Goal: Task Accomplishment & Management: Use online tool/utility

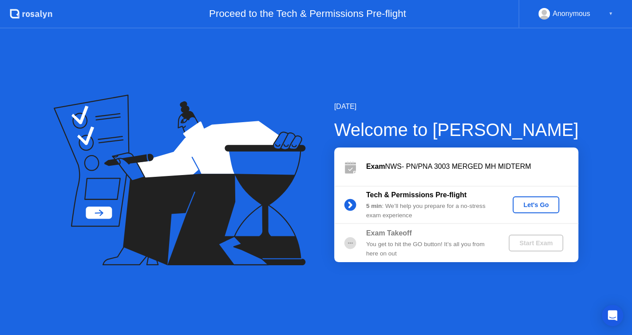
click at [534, 208] on div "Let's Go" at bounding box center [535, 204] width 39 height 7
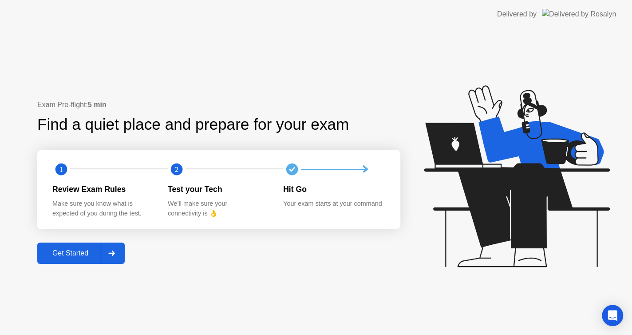
click at [122, 254] on div at bounding box center [111, 253] width 21 height 20
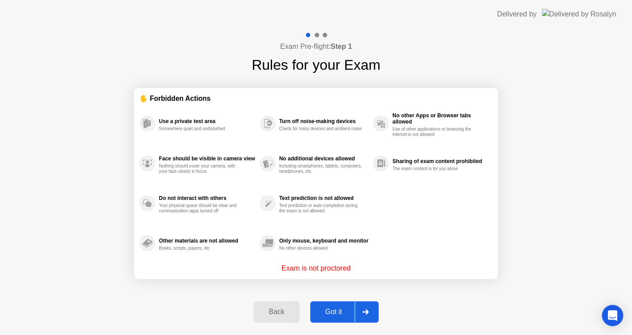
click at [376, 316] on div at bounding box center [365, 311] width 21 height 20
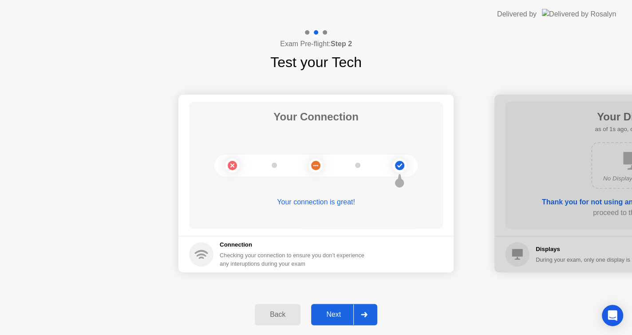
click at [376, 316] on button "Next" at bounding box center [344, 313] width 66 height 21
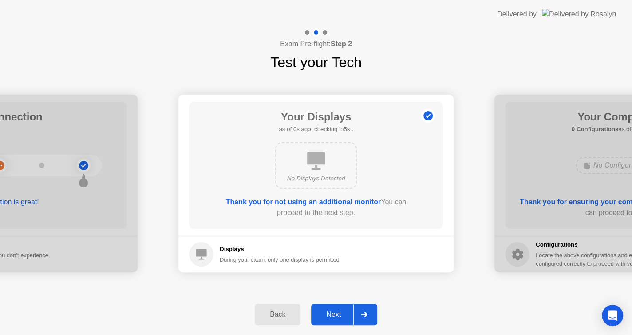
click at [376, 316] on button "Next" at bounding box center [344, 313] width 66 height 21
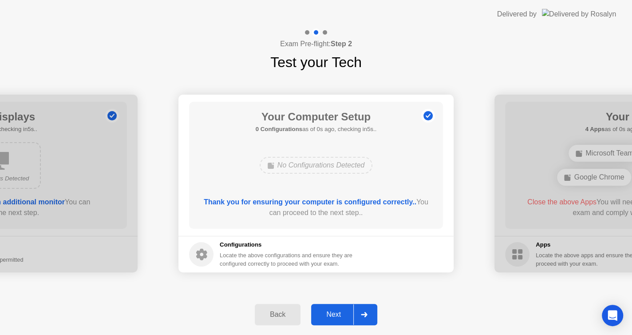
click at [376, 316] on button "Next" at bounding box center [344, 313] width 66 height 21
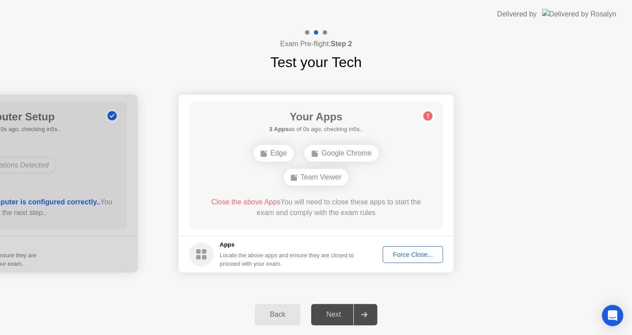
click at [406, 260] on button "Force Close..." at bounding box center [412, 254] width 60 height 17
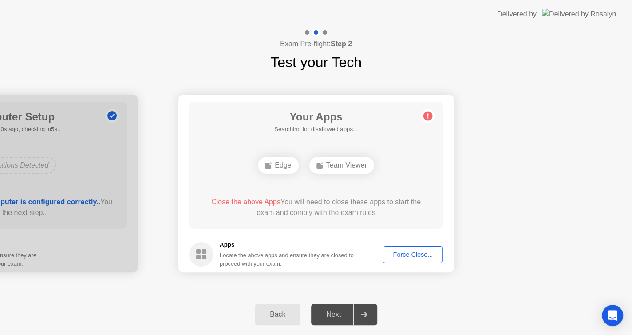
click at [422, 257] on div "Force Close..." at bounding box center [413, 254] width 54 height 7
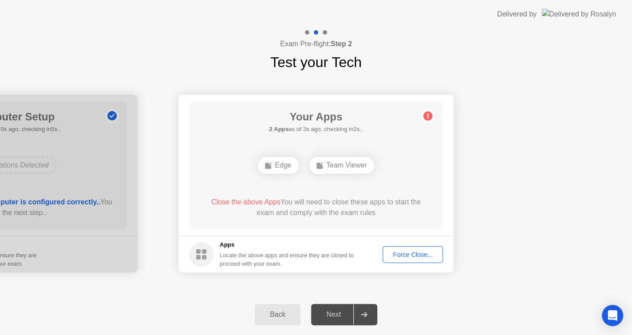
click at [403, 257] on div "Force Close..." at bounding box center [413, 254] width 54 height 7
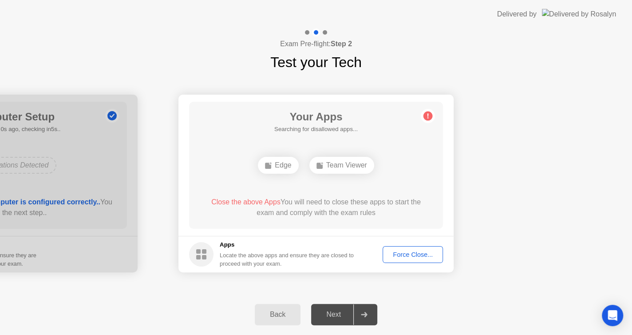
click at [412, 254] on div "Force Close..." at bounding box center [413, 254] width 54 height 7
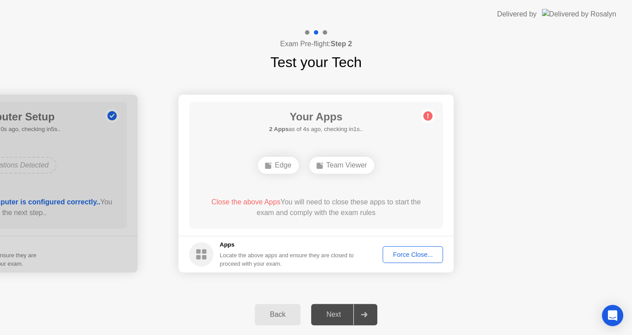
click at [412, 251] on div "Force Close..." at bounding box center [413, 254] width 54 height 7
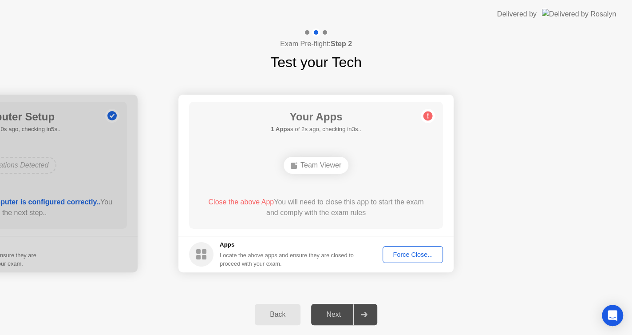
click at [278, 310] on div "Back" at bounding box center [277, 314] width 40 height 8
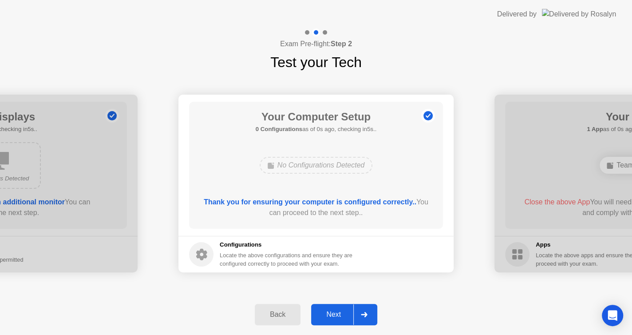
click at [320, 312] on div "Next" at bounding box center [333, 314] width 39 height 8
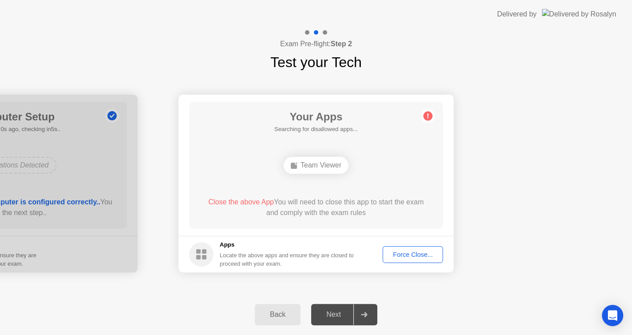
click at [414, 248] on button "Force Close..." at bounding box center [412, 254] width 60 height 17
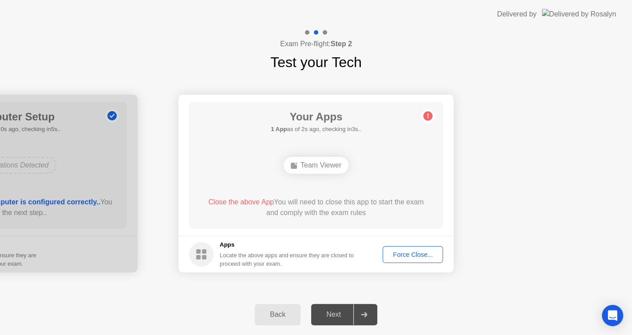
click at [426, 251] on div "Force Close..." at bounding box center [413, 254] width 54 height 7
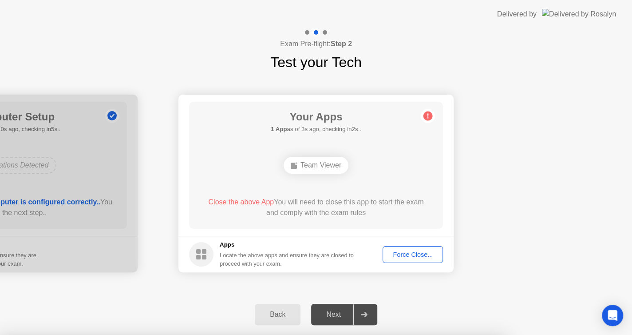
click at [422, 334] on div at bounding box center [316, 335] width 632 height 0
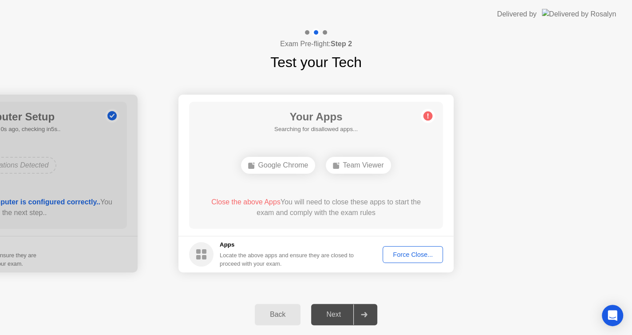
click at [397, 251] on div "Force Close..." at bounding box center [413, 254] width 54 height 7
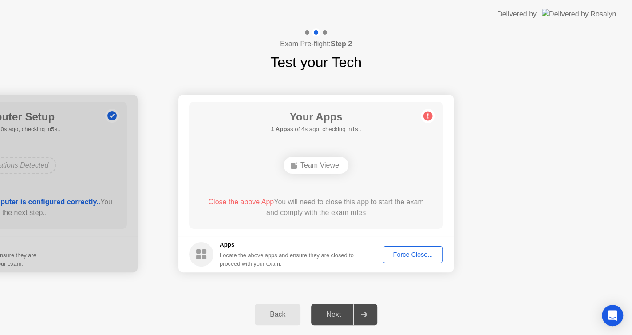
click at [278, 310] on div "Back" at bounding box center [277, 314] width 40 height 8
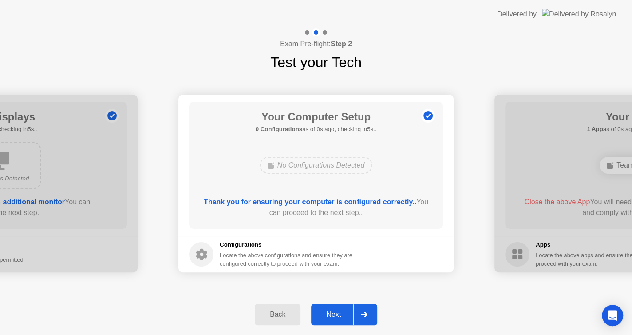
click at [283, 306] on button "Back" at bounding box center [278, 313] width 46 height 21
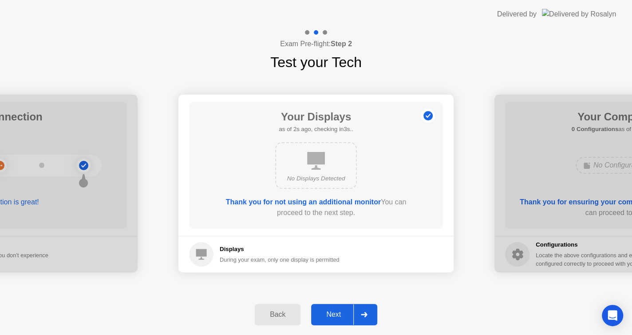
click at [360, 313] on div at bounding box center [363, 314] width 21 height 20
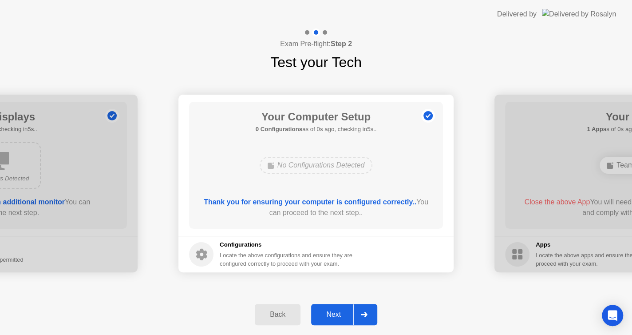
click at [360, 313] on div at bounding box center [363, 314] width 21 height 20
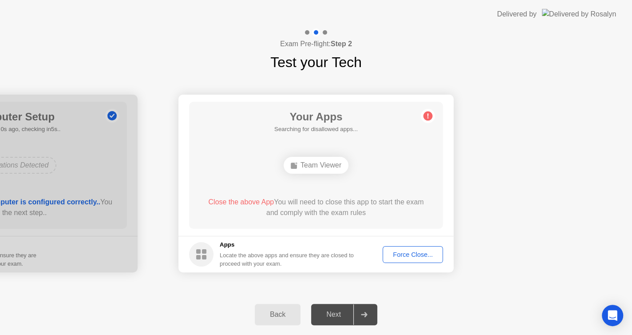
click at [361, 312] on icon at bounding box center [364, 313] width 7 height 5
click at [406, 247] on button "Force Close..." at bounding box center [412, 254] width 60 height 17
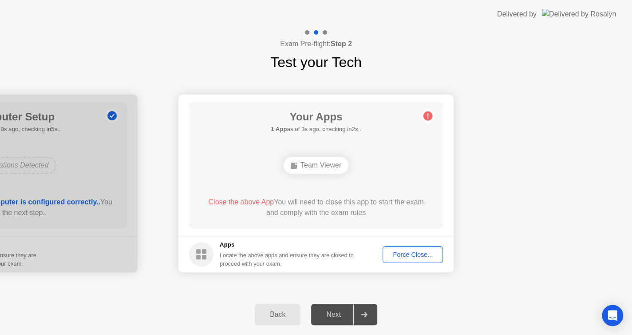
click at [428, 113] on circle at bounding box center [427, 115] width 9 height 9
click at [200, 251] on rect at bounding box center [198, 251] width 4 height 4
click at [271, 322] on button "Back" at bounding box center [278, 313] width 46 height 21
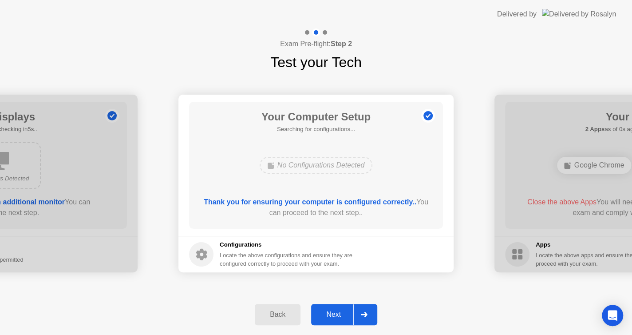
click at [271, 322] on button "Back" at bounding box center [278, 313] width 46 height 21
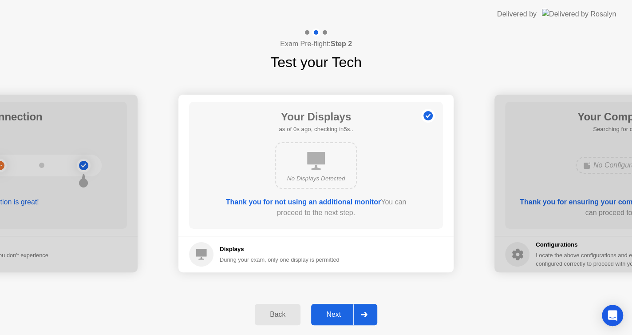
click at [271, 322] on button "Back" at bounding box center [278, 313] width 46 height 21
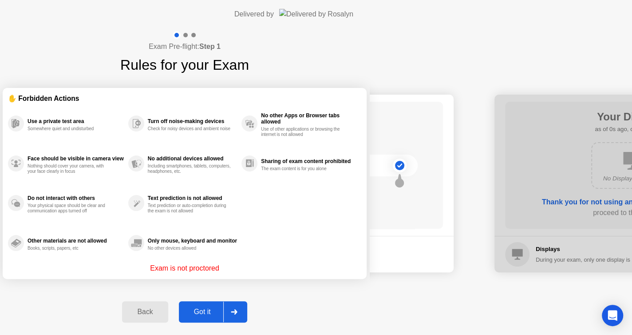
click at [168, 322] on button "Back" at bounding box center [145, 311] width 46 height 21
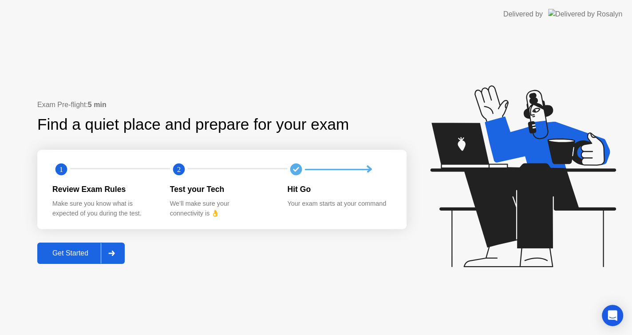
click at [271, 322] on div "Exam Pre-flight: 5 min Find a quiet place and prepare for your exam 1 2 Review …" at bounding box center [319, 181] width 638 height 306
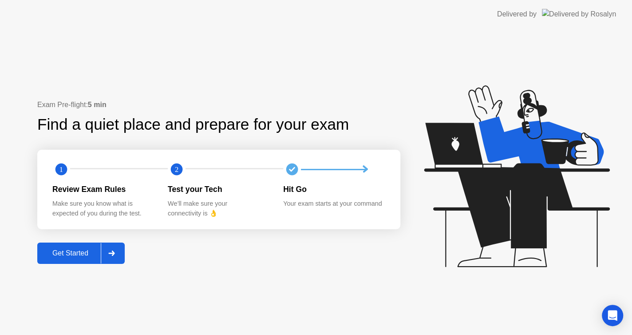
click at [59, 246] on button "Get Started" at bounding box center [80, 252] width 87 height 21
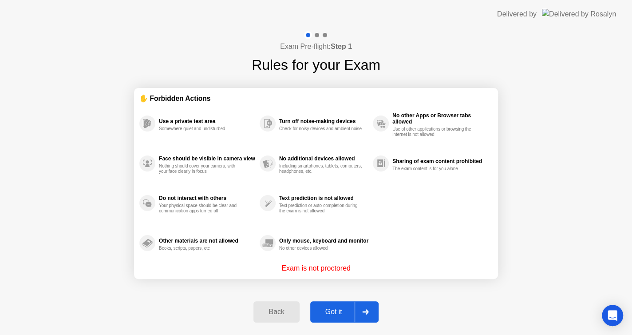
click at [334, 315] on div "Got it" at bounding box center [334, 311] width 42 height 8
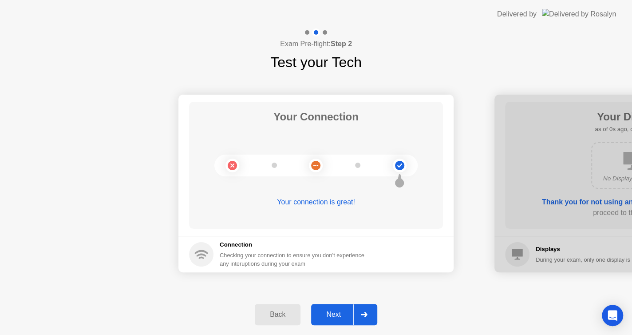
click at [334, 316] on div "Next" at bounding box center [333, 314] width 39 height 8
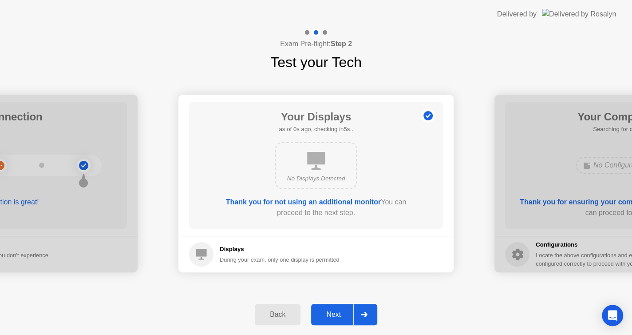
click at [334, 316] on div "Next" at bounding box center [333, 314] width 39 height 8
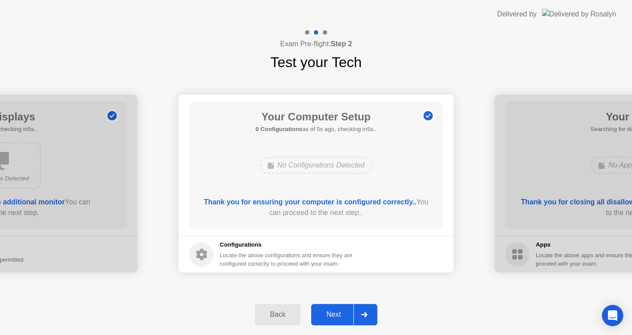
click at [334, 316] on div "Next" at bounding box center [333, 314] width 39 height 8
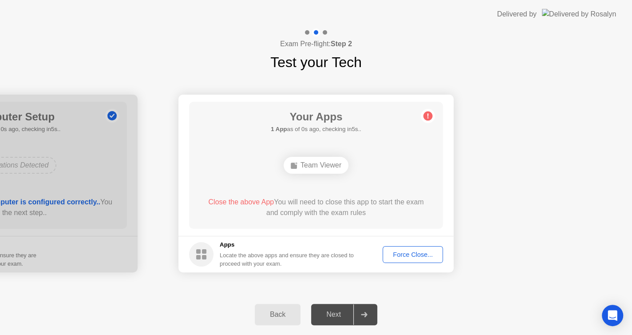
click at [334, 316] on div "Next" at bounding box center [333, 314] width 39 height 8
click at [398, 261] on button "Force Close..." at bounding box center [412, 254] width 60 height 17
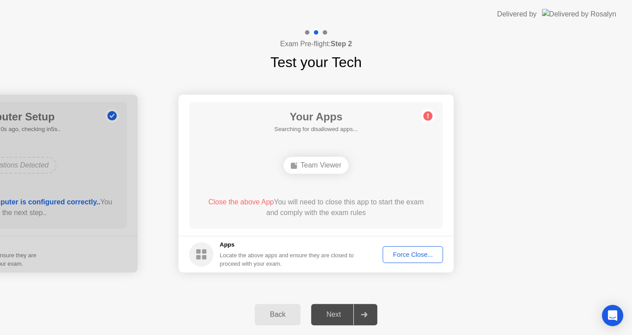
click at [277, 318] on div "Back" at bounding box center [277, 314] width 40 height 8
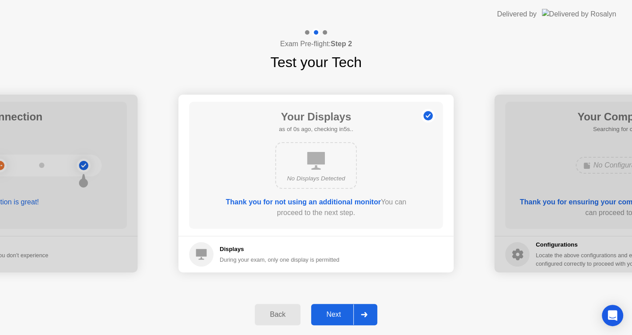
click at [277, 317] on div "Back" at bounding box center [277, 314] width 40 height 8
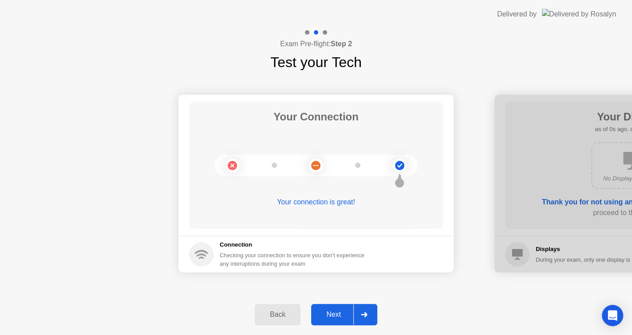
click at [277, 317] on div "Back" at bounding box center [277, 314] width 40 height 8
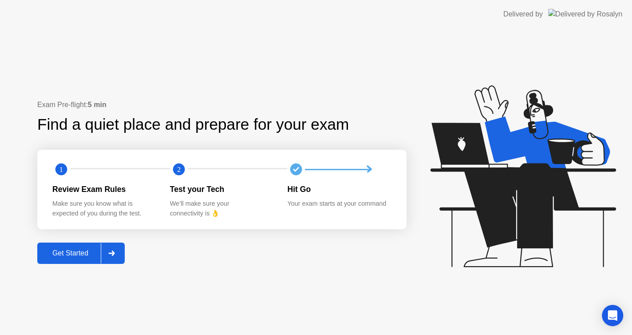
click at [277, 317] on div "Delivered by Exam Pre-flight: Step 2 Test your Tech Your Connection Your connec…" at bounding box center [316, 167] width 632 height 335
click at [168, 317] on button "Back" at bounding box center [145, 311] width 46 height 21
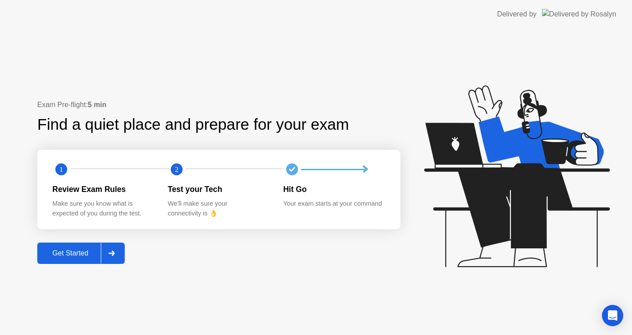
click at [113, 248] on div at bounding box center [111, 253] width 21 height 20
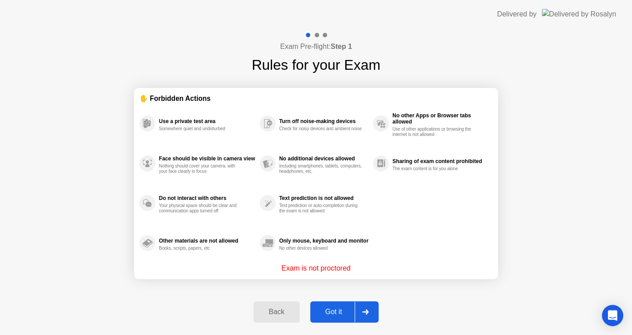
click at [335, 315] on div "Got it" at bounding box center [334, 311] width 42 height 8
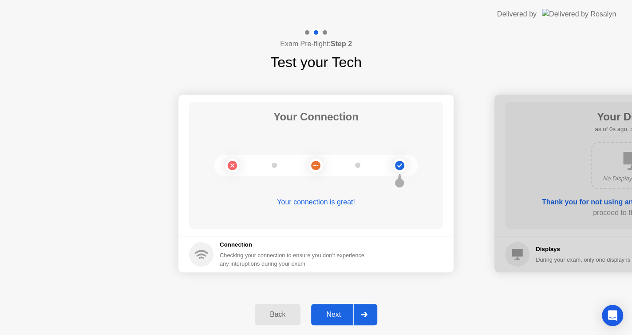
click at [335, 316] on div "Next" at bounding box center [333, 314] width 39 height 8
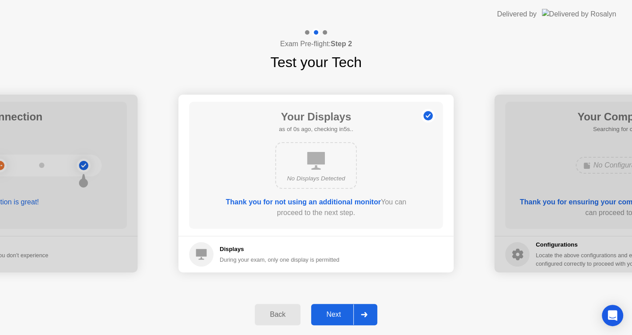
click at [335, 316] on div "Next" at bounding box center [333, 314] width 39 height 8
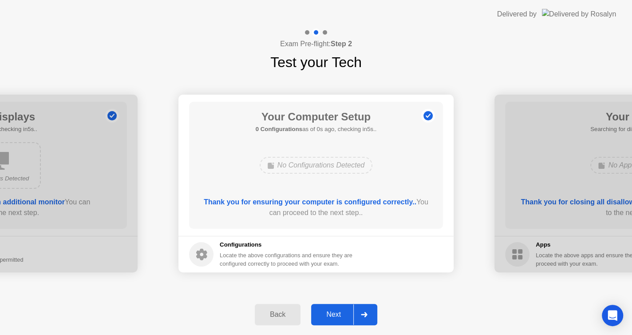
click at [335, 316] on div "Next" at bounding box center [333, 314] width 39 height 8
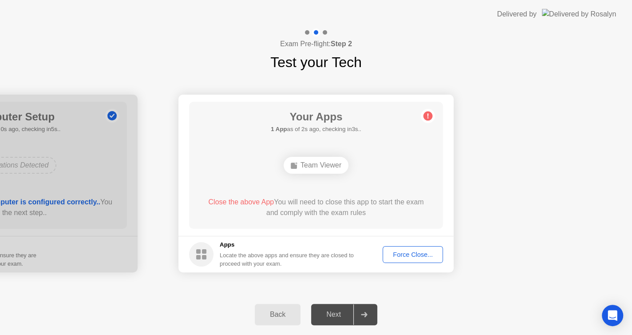
click at [196, 248] on circle at bounding box center [201, 254] width 24 height 24
click at [409, 251] on div "Force Close..." at bounding box center [413, 254] width 54 height 7
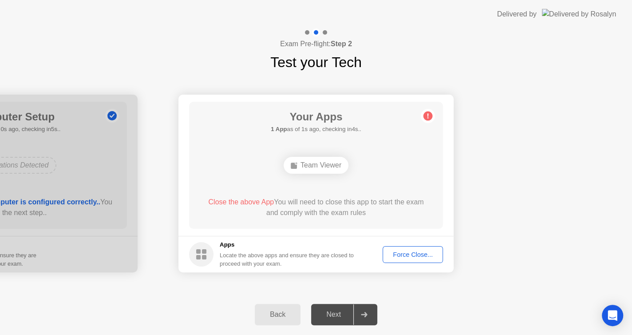
click at [276, 316] on div "Back" at bounding box center [277, 314] width 40 height 8
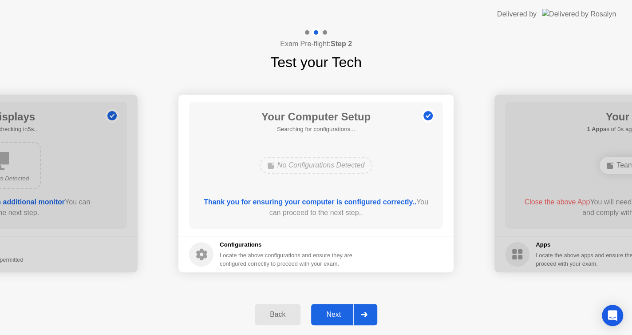
click at [276, 316] on div "Back" at bounding box center [277, 314] width 40 height 8
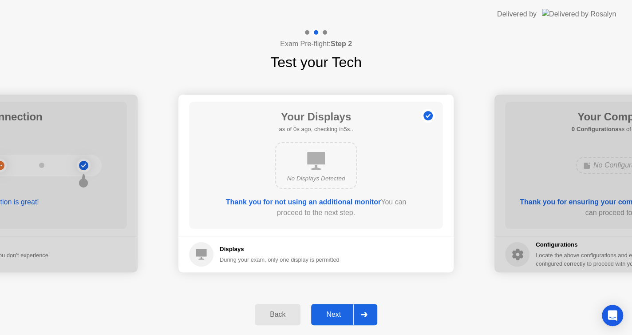
click at [276, 316] on div "Back" at bounding box center [277, 314] width 40 height 8
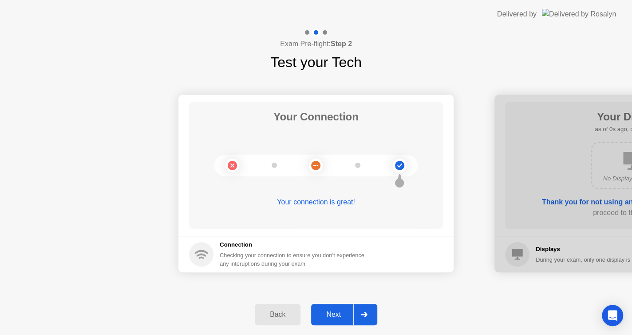
click at [276, 316] on div "Back" at bounding box center [277, 314] width 40 height 8
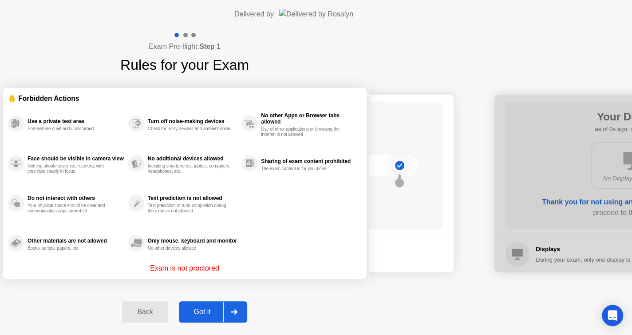
click at [165, 315] on div "Back" at bounding box center [145, 311] width 40 height 8
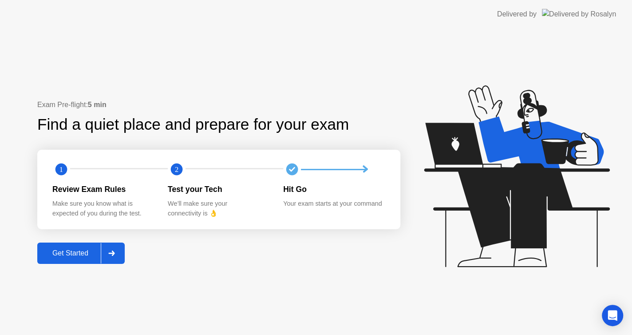
click at [116, 251] on div at bounding box center [111, 253] width 21 height 20
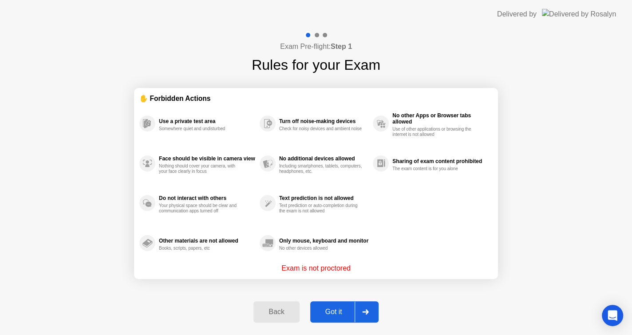
click at [376, 313] on div at bounding box center [365, 311] width 21 height 20
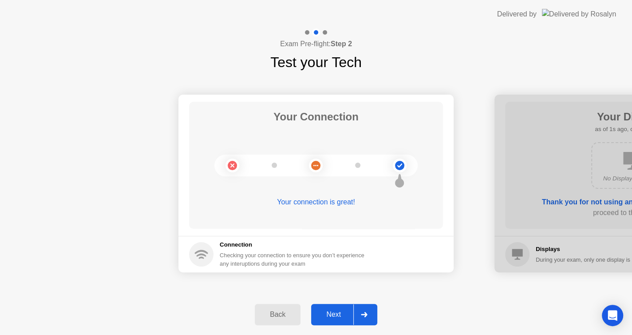
click at [376, 313] on button "Next" at bounding box center [344, 313] width 66 height 21
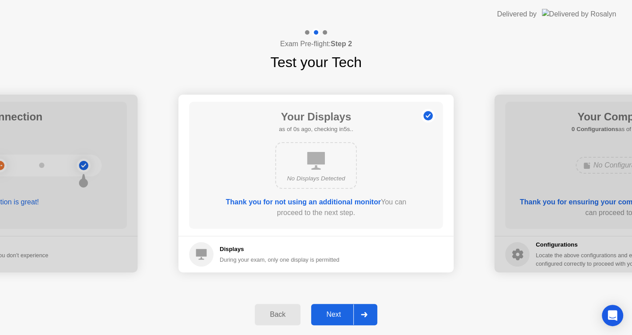
click at [376, 313] on button "Next" at bounding box center [344, 313] width 66 height 21
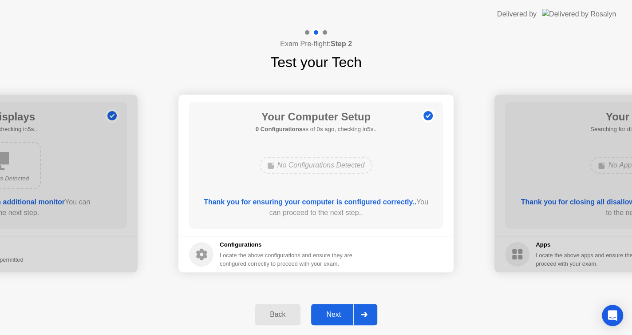
click at [376, 313] on button "Next" at bounding box center [344, 313] width 66 height 21
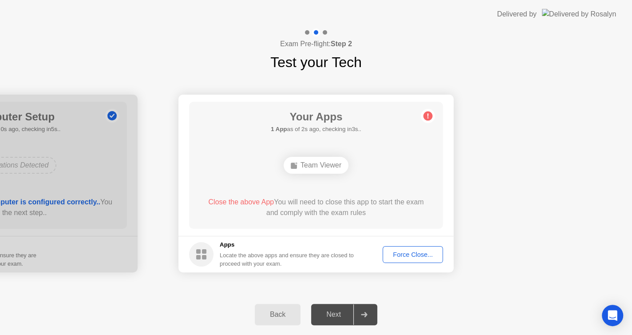
click at [423, 255] on div "Force Close..." at bounding box center [413, 254] width 54 height 7
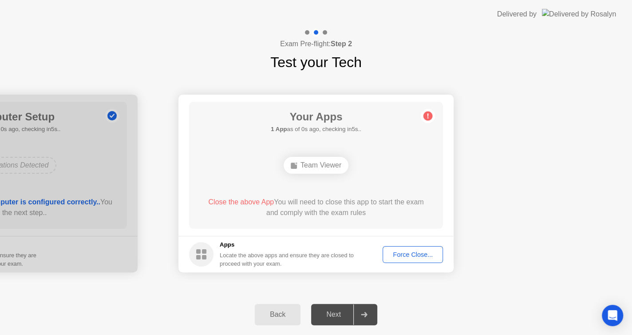
click at [286, 315] on div "Back" at bounding box center [277, 314] width 40 height 8
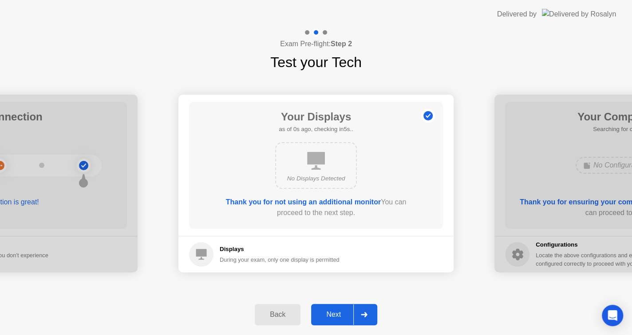
click at [286, 315] on div "Back" at bounding box center [277, 314] width 40 height 8
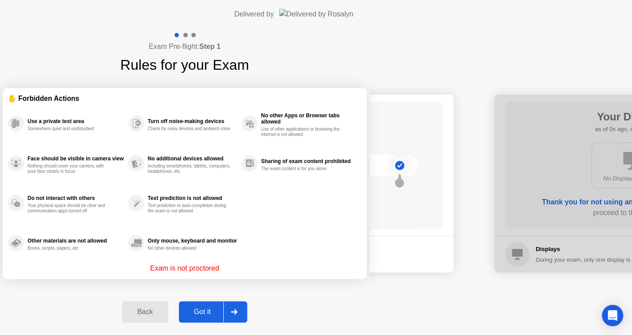
click at [165, 315] on div "Back" at bounding box center [145, 311] width 40 height 8
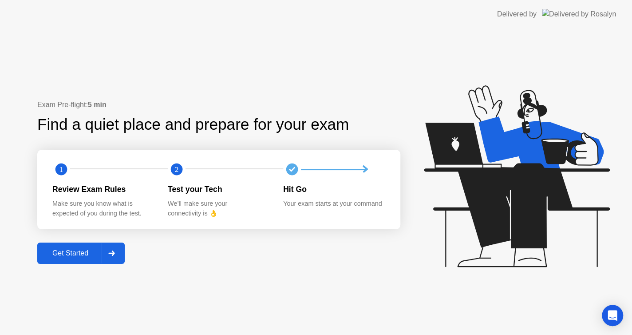
click at [77, 249] on div "Get Started" at bounding box center [70, 253] width 61 height 8
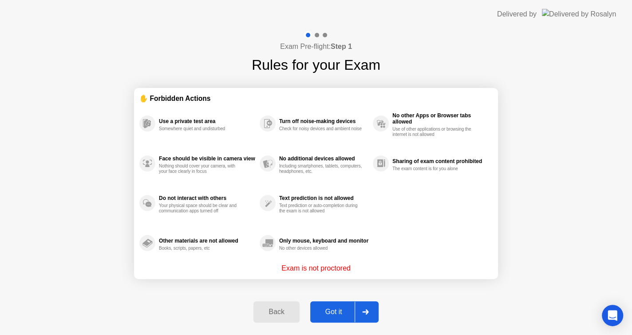
click at [359, 312] on div at bounding box center [365, 311] width 21 height 20
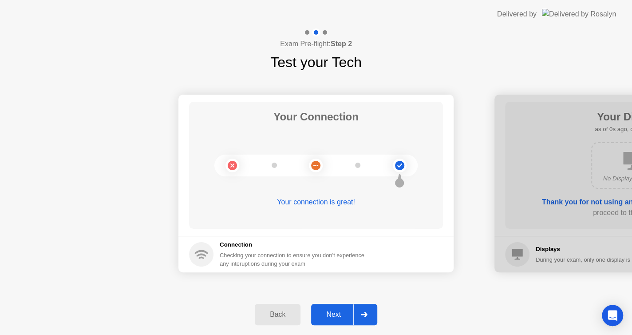
click at [359, 311] on div at bounding box center [363, 314] width 21 height 20
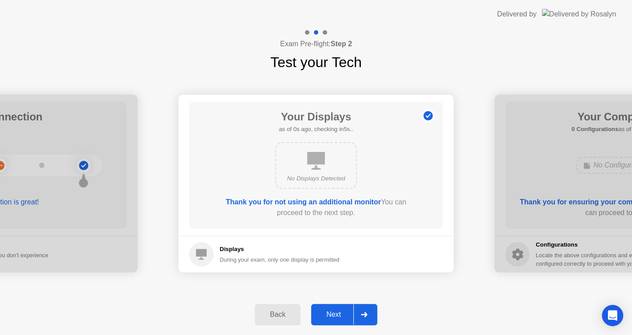
click at [359, 311] on div at bounding box center [363, 314] width 21 height 20
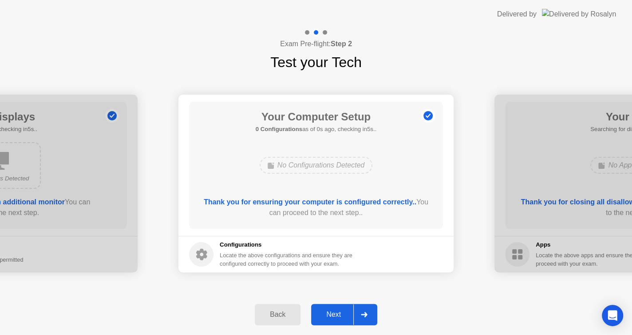
click at [359, 311] on div at bounding box center [363, 314] width 21 height 20
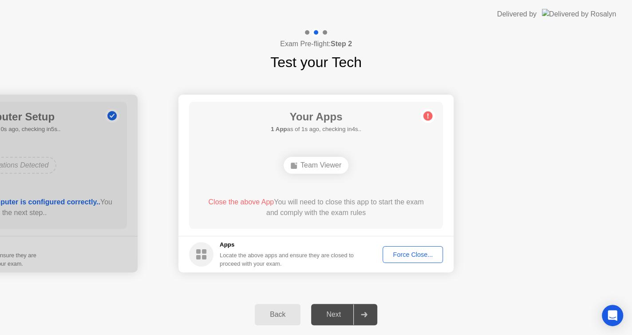
click at [339, 266] on div "Locate the above apps and ensure they are closed to proceed with your exam." at bounding box center [287, 259] width 134 height 17
click at [426, 252] on div "Force Close..." at bounding box center [413, 254] width 54 height 7
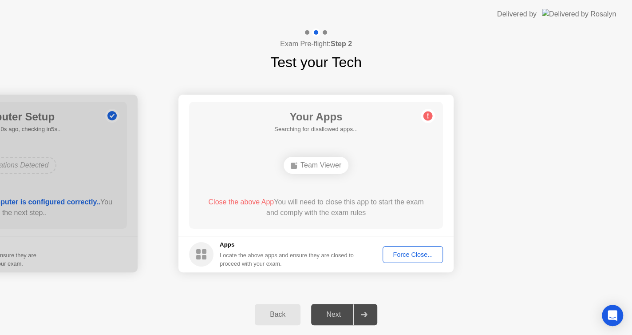
click at [275, 315] on div "Back" at bounding box center [277, 314] width 40 height 8
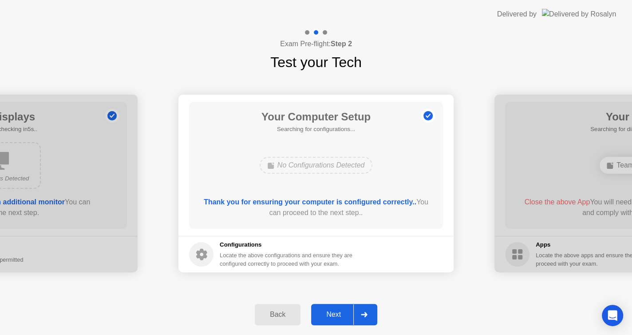
click at [275, 315] on div "Back" at bounding box center [277, 314] width 40 height 8
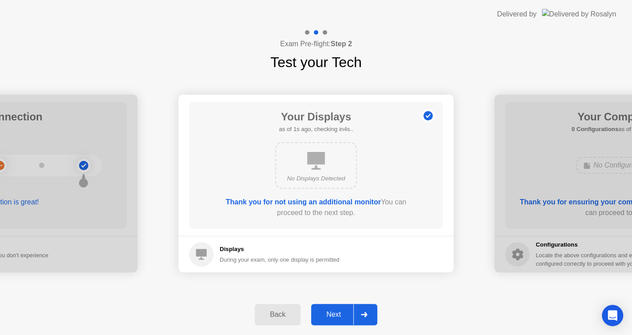
click at [275, 311] on div "Back" at bounding box center [277, 314] width 40 height 8
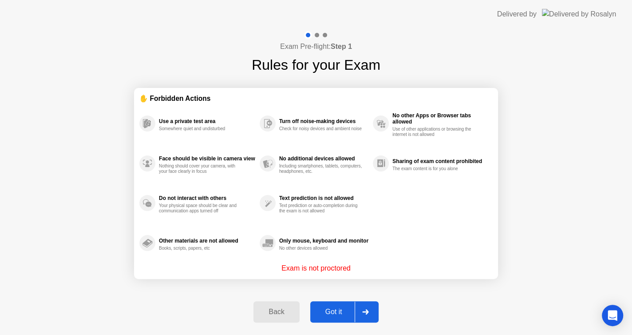
click at [340, 307] on div "Got it" at bounding box center [334, 311] width 42 height 8
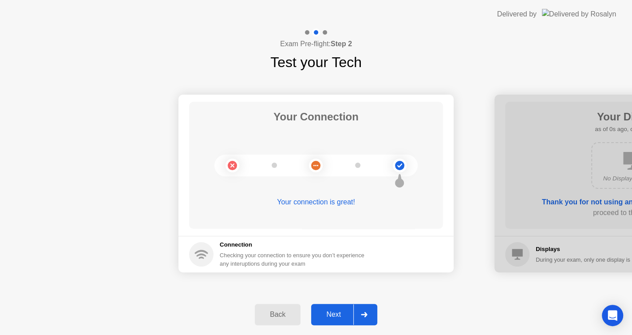
click at [346, 304] on button "Next" at bounding box center [344, 313] width 66 height 21
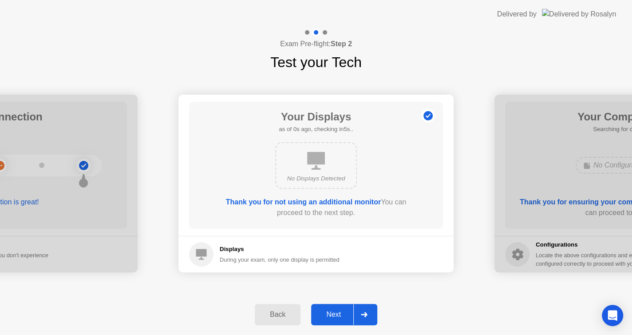
click at [346, 304] on button "Next" at bounding box center [344, 313] width 66 height 21
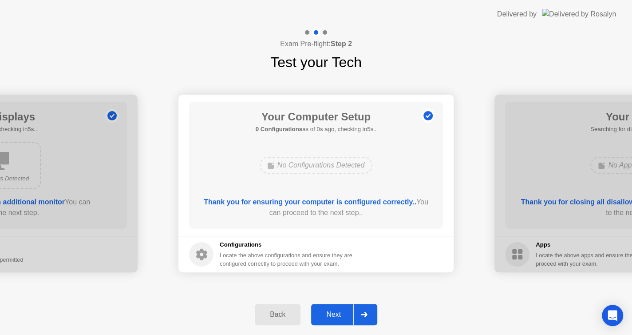
click at [346, 304] on button "Next" at bounding box center [344, 313] width 66 height 21
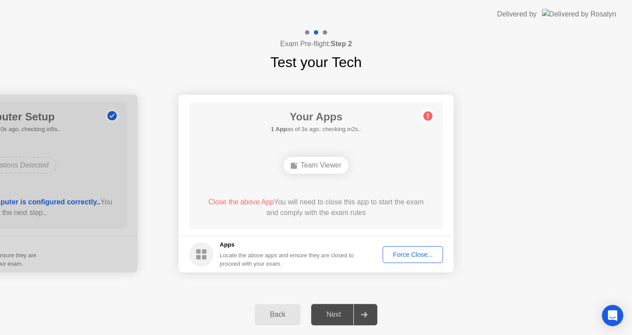
click at [424, 252] on div "Force Close..." at bounding box center [413, 254] width 54 height 7
